Goal: Obtain resource: Download file/media

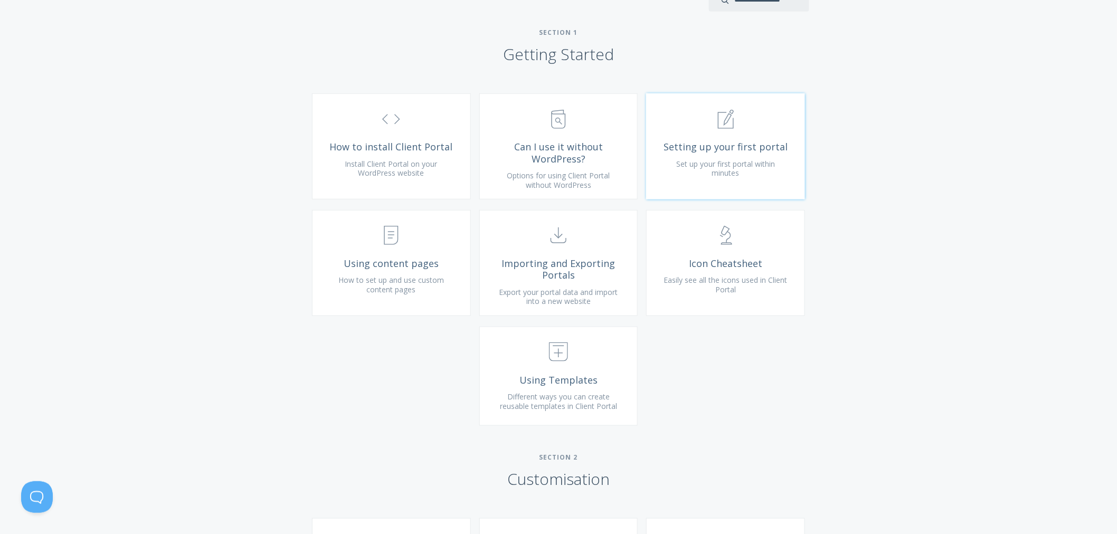
click at [722, 150] on link ".st0{fill:none;stroke:#000000;stroke-width:2;stroke-miterlimit:10;} 1. General …" at bounding box center [725, 146] width 159 height 106
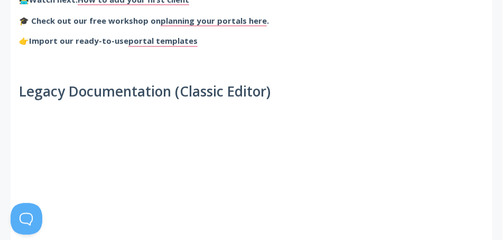
scroll to position [477, 0]
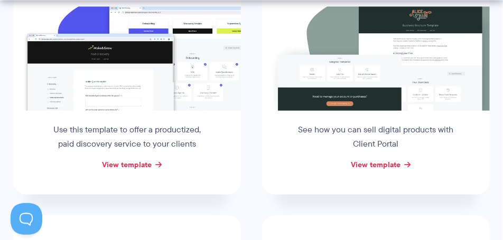
scroll to position [264, 0]
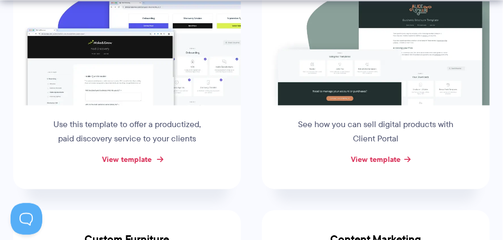
click at [126, 154] on link "View template" at bounding box center [127, 160] width 50 height 12
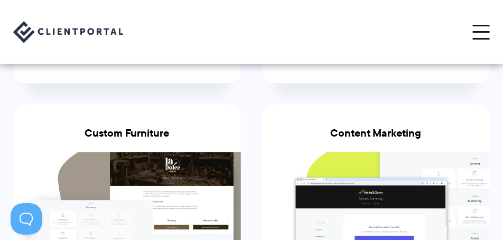
scroll to position [370, 0]
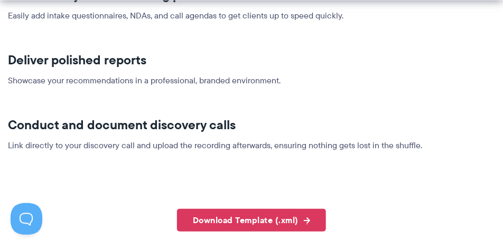
scroll to position [950, 0]
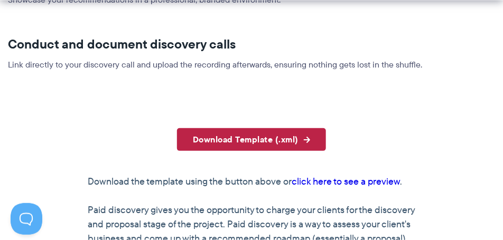
click at [272, 128] on link "Download Template (.xml)" at bounding box center [251, 139] width 149 height 23
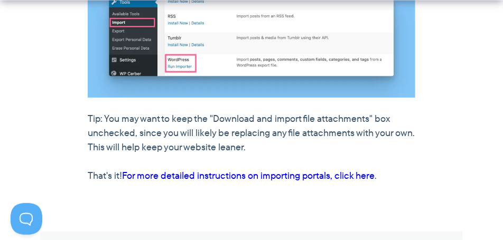
scroll to position [1478, 0]
